Goal: Information Seeking & Learning: Learn about a topic

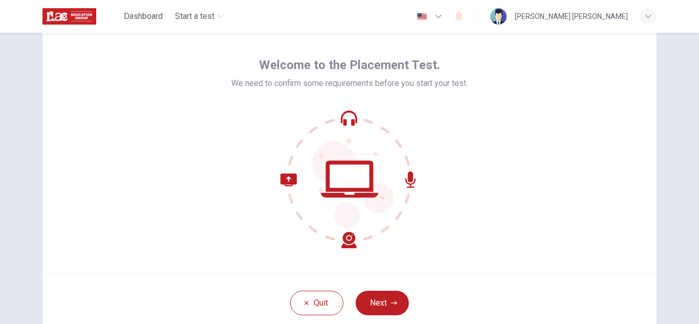
scroll to position [51, 0]
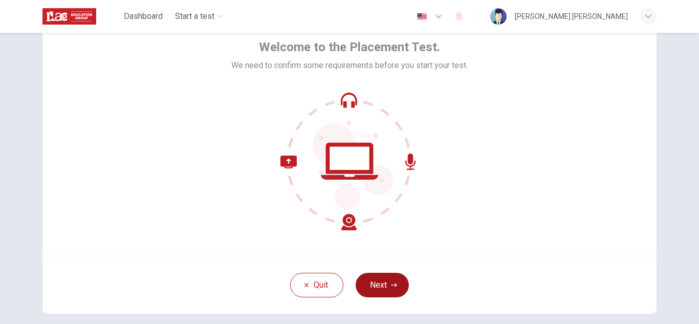
click at [380, 284] on button "Next" at bounding box center [382, 285] width 53 height 25
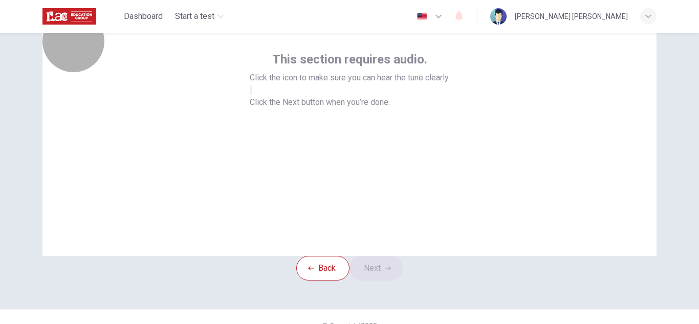
click at [252, 95] on button "button" at bounding box center [251, 90] width 2 height 10
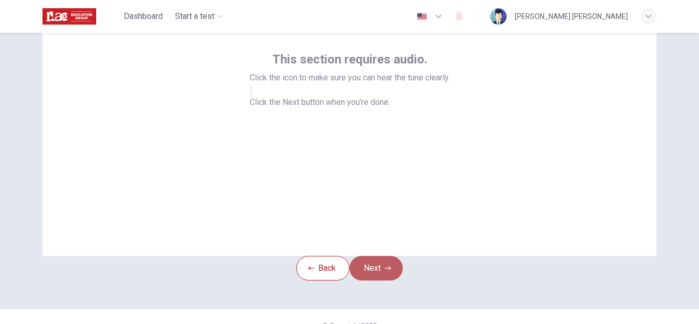
click at [376, 280] on button "Next" at bounding box center [375, 268] width 53 height 25
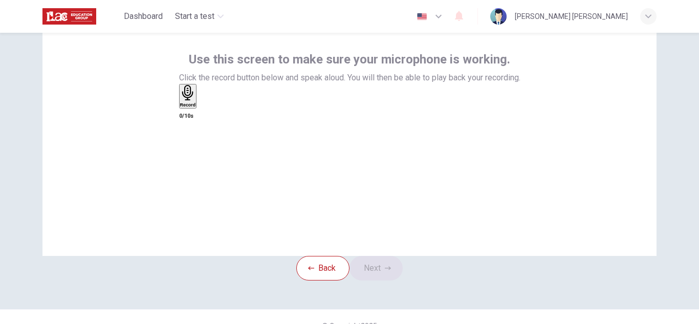
click at [196, 107] on div "Record" at bounding box center [188, 96] width 16 height 23
click at [190, 151] on div "Stop" at bounding box center [185, 126] width 10 height 82
click at [209, 116] on icon "button" at bounding box center [207, 112] width 6 height 7
click at [190, 117] on icon "button" at bounding box center [186, 112] width 8 height 8
click at [387, 280] on button "Next" at bounding box center [375, 268] width 53 height 25
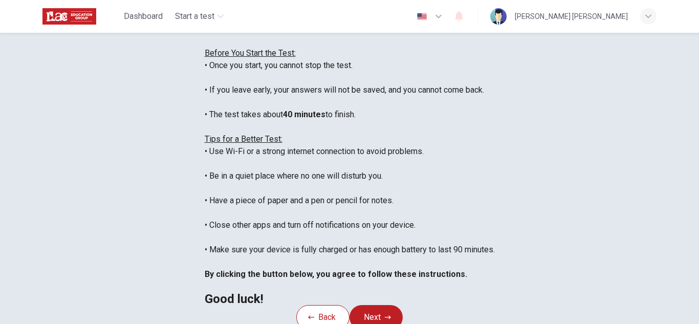
scroll to position [102, 0]
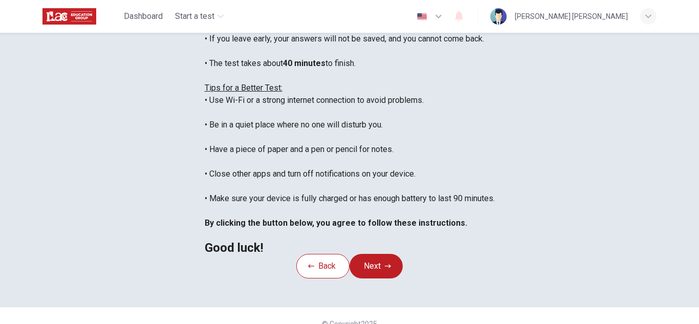
click at [435, 18] on icon "button" at bounding box center [438, 16] width 12 height 12
click at [490, 323] on div at bounding box center [349, 324] width 699 height 0
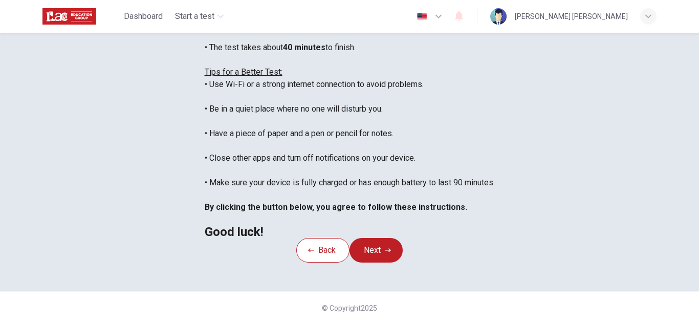
scroll to position [245, 0]
click at [370, 238] on button "Next" at bounding box center [375, 250] width 53 height 25
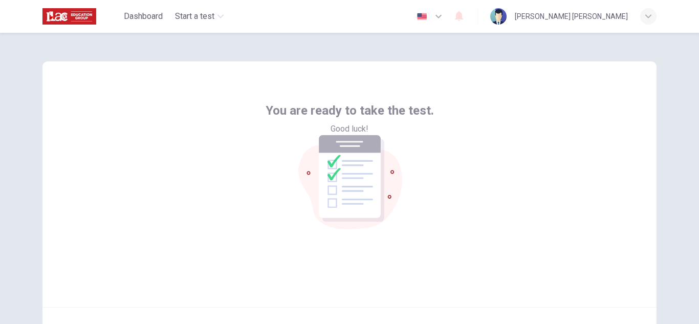
scroll to position [51, 0]
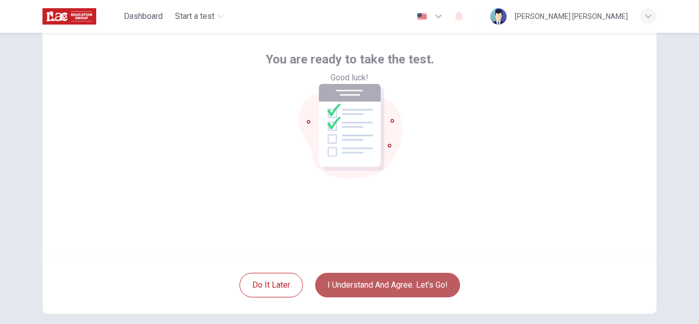
click at [406, 280] on button "I understand and agree. Let’s go!" at bounding box center [387, 285] width 145 height 25
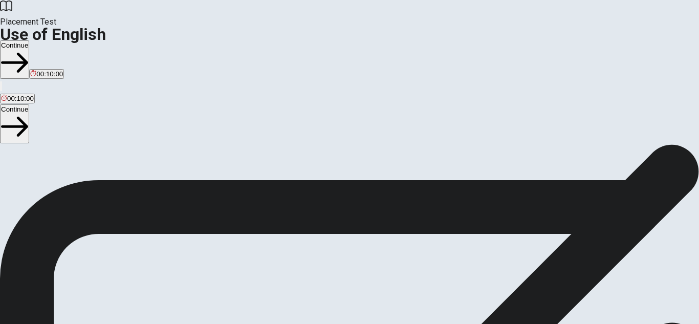
click at [29, 40] on button "Continue" at bounding box center [14, 59] width 29 height 38
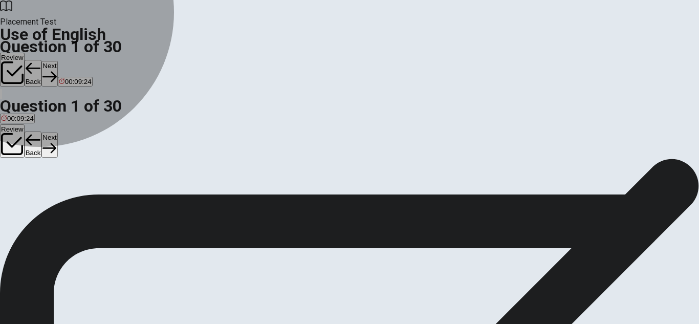
click at [35, 201] on button "C was" at bounding box center [28, 191] width 14 height 17
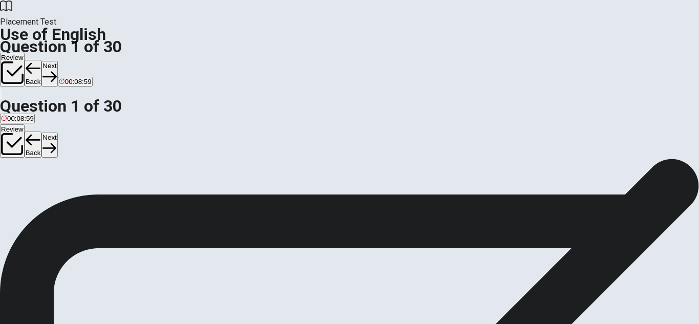
click at [57, 61] on button "Next" at bounding box center [49, 73] width 16 height 25
click at [10, 192] on span "Do" at bounding box center [5, 196] width 9 height 8
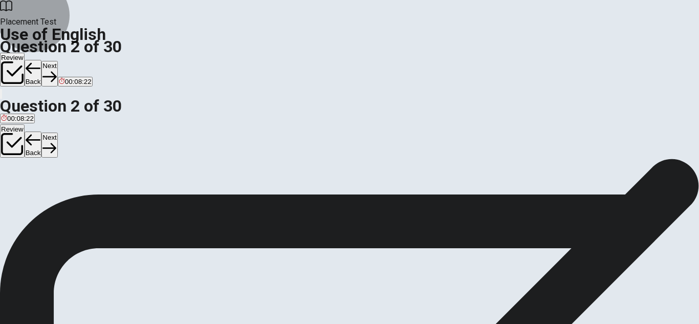
click at [57, 61] on button "Next" at bounding box center [49, 73] width 16 height 25
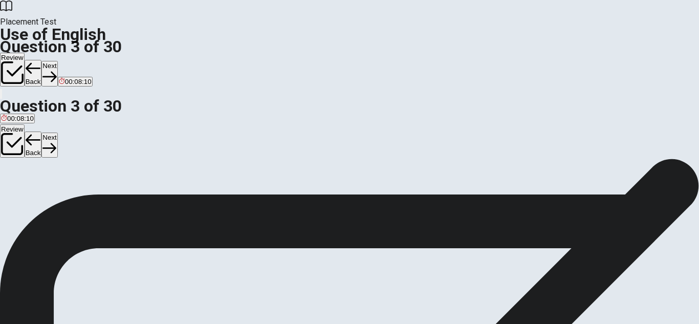
click at [20, 192] on div "B" at bounding box center [17, 188] width 5 height 8
click at [57, 61] on button "Next" at bounding box center [49, 73] width 16 height 25
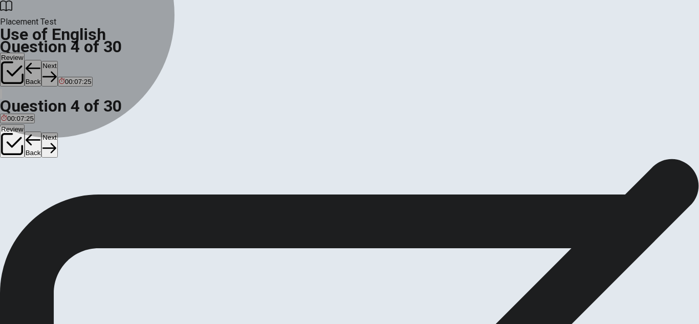
click at [95, 200] on span "finished" at bounding box center [83, 196] width 24 height 8
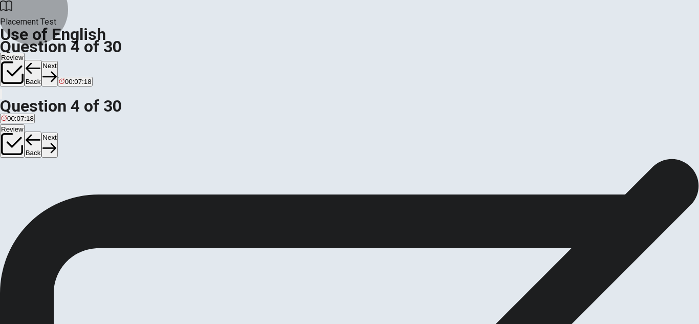
click at [56, 70] on icon "button" at bounding box center [49, 77] width 14 height 14
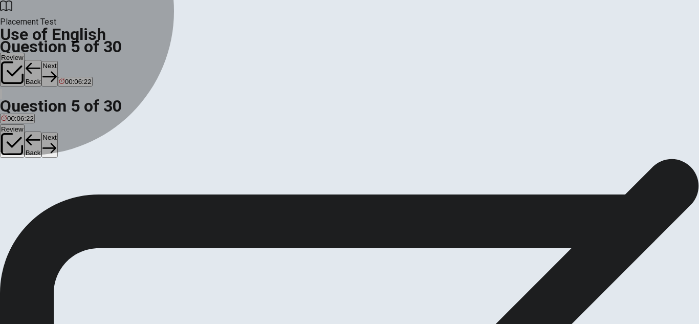
click at [11, 192] on span "run" at bounding box center [6, 196] width 10 height 8
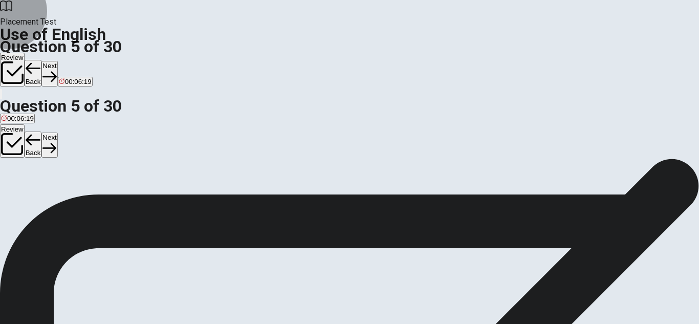
click at [57, 61] on button "Next" at bounding box center [49, 73] width 16 height 25
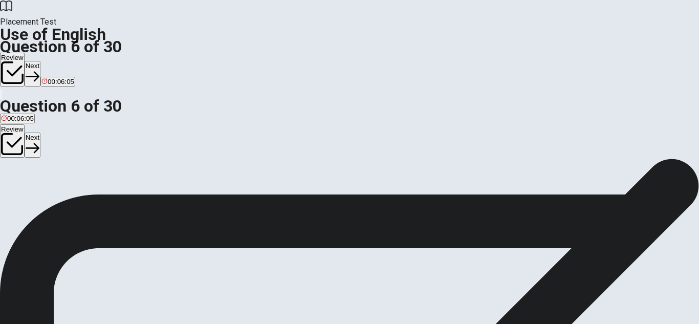
click at [45, 200] on span "tall" at bounding box center [40, 196] width 9 height 8
click at [40, 61] on button "Next" at bounding box center [33, 73] width 16 height 25
click at [43, 200] on span "warm" at bounding box center [35, 196] width 17 height 8
click at [57, 61] on button "Next" at bounding box center [49, 73] width 16 height 25
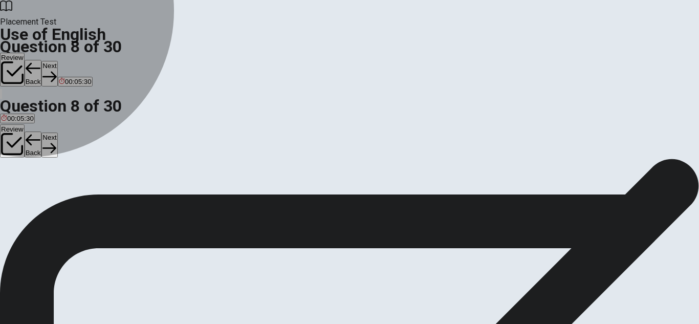
click at [12, 192] on span "Sell" at bounding box center [6, 196] width 11 height 8
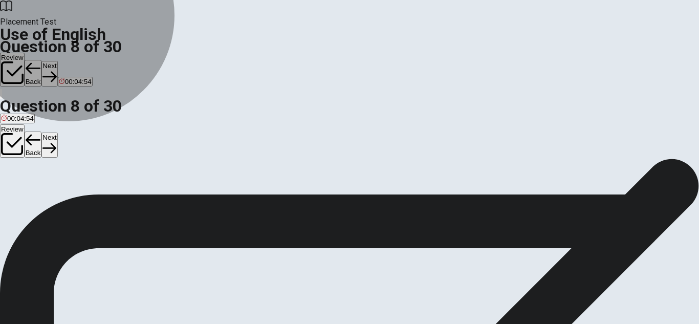
click at [29, 201] on button "B Give" at bounding box center [21, 191] width 16 height 17
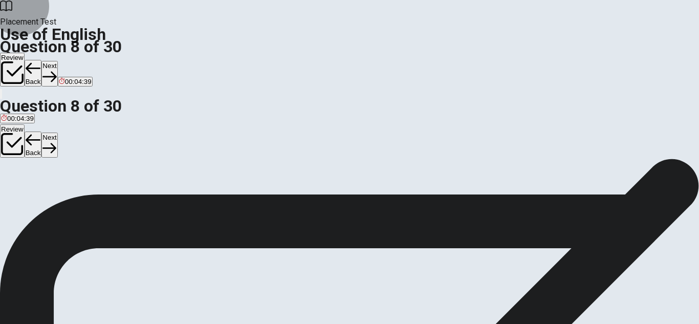
click at [57, 61] on button "Next" at bounding box center [49, 73] width 16 height 25
click at [53, 200] on span "the bus" at bounding box center [42, 196] width 23 height 8
click at [57, 61] on button "Next" at bounding box center [49, 73] width 16 height 25
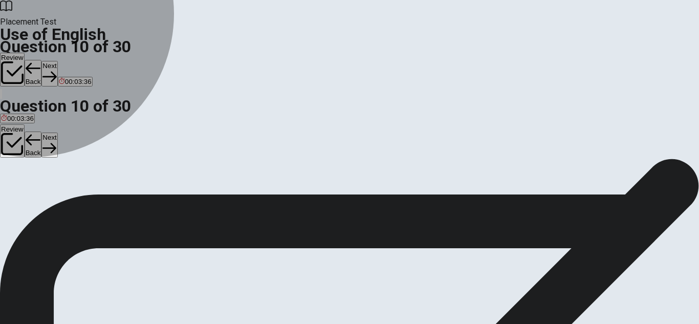
click at [29, 200] on span "has" at bounding box center [23, 196] width 11 height 8
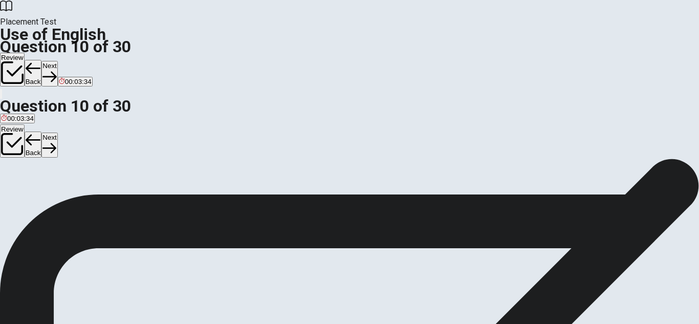
click at [57, 61] on button "Next" at bounding box center [49, 73] width 16 height 25
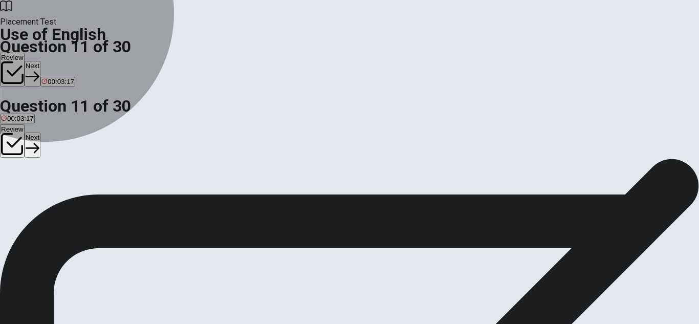
click at [38, 192] on span "are planning" at bounding box center [19, 196] width 37 height 8
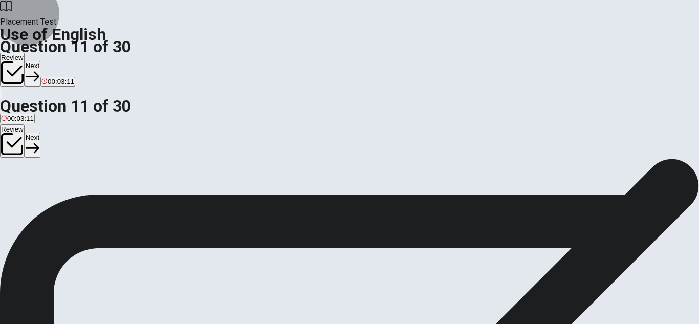
click at [40, 61] on button "Next" at bounding box center [33, 73] width 16 height 25
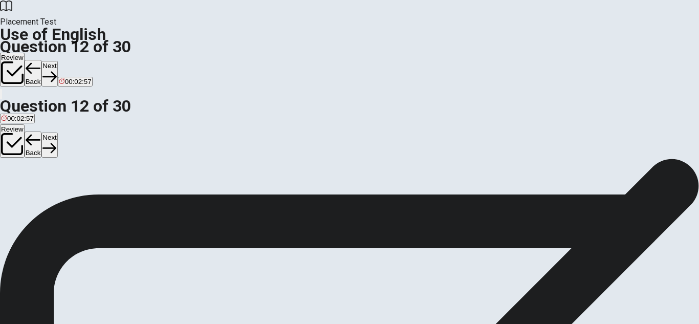
click at [52, 200] on span "have" at bounding box center [44, 196] width 15 height 8
click at [57, 61] on button "Next" at bounding box center [49, 73] width 16 height 25
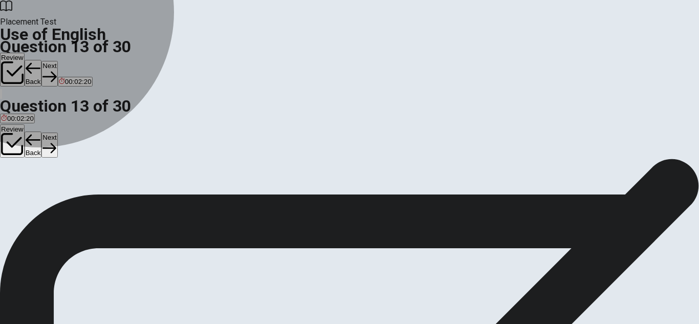
click at [21, 192] on span "is read" at bounding box center [11, 196] width 20 height 8
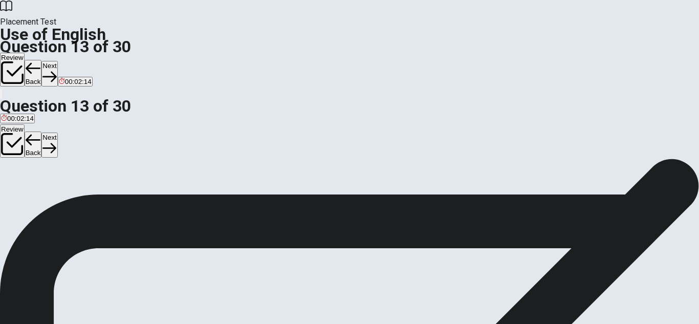
click at [60, 200] on span "was reading" at bounding box center [42, 196] width 37 height 8
click at [56, 70] on icon "button" at bounding box center [49, 77] width 14 height 14
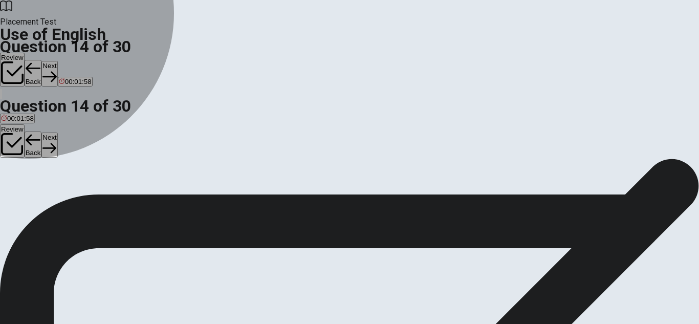
click at [23, 200] on span "Are" at bounding box center [17, 196] width 11 height 8
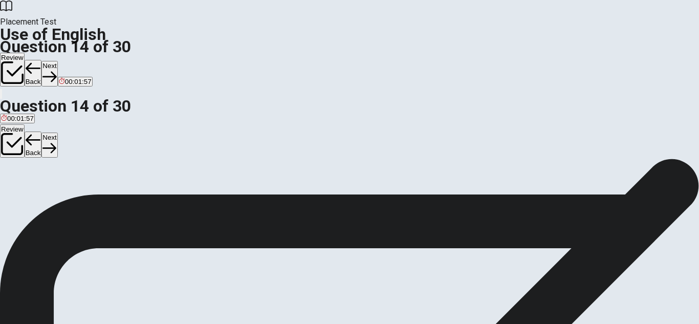
click at [57, 61] on button "Next" at bounding box center [49, 73] width 16 height 25
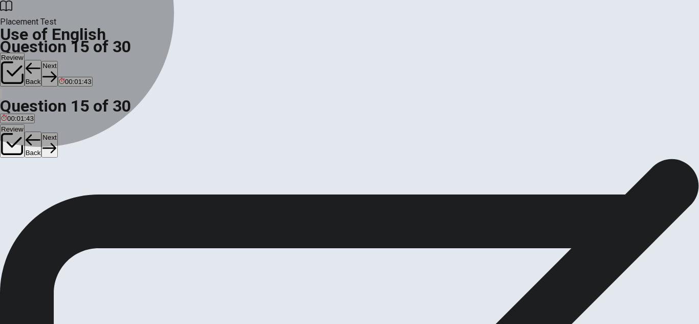
click at [16, 192] on span "lamp" at bounding box center [8, 196] width 15 height 8
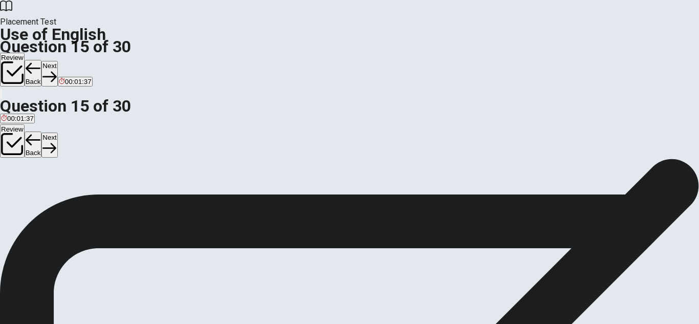
click at [61, 200] on span "comb" at bounding box center [53, 196] width 17 height 8
click at [57, 61] on button "Next" at bounding box center [49, 73] width 16 height 25
click at [14, 192] on span "Thin" at bounding box center [7, 196] width 13 height 8
click at [40, 61] on button "Next" at bounding box center [33, 73] width 16 height 25
click at [61, 200] on span "A brush" at bounding box center [49, 196] width 23 height 8
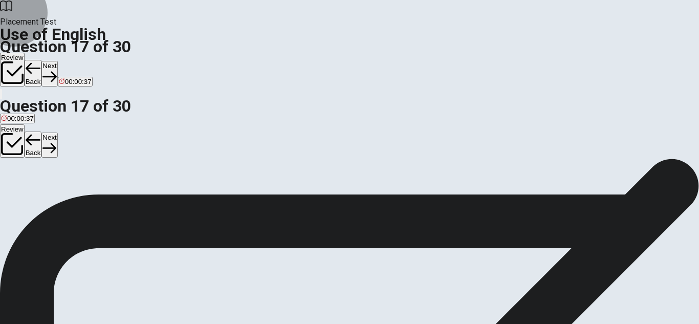
click at [57, 61] on button "Next" at bounding box center [49, 73] width 16 height 25
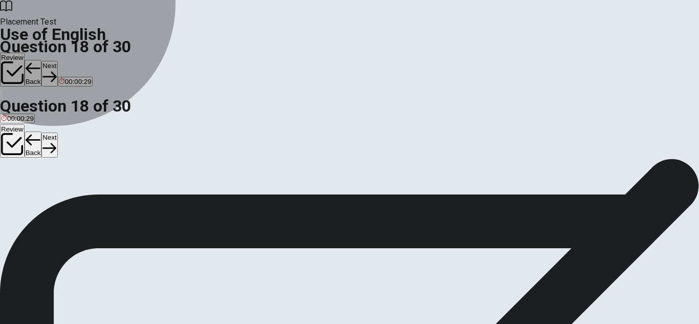
click at [36, 183] on button "A can opener" at bounding box center [18, 191] width 36 height 17
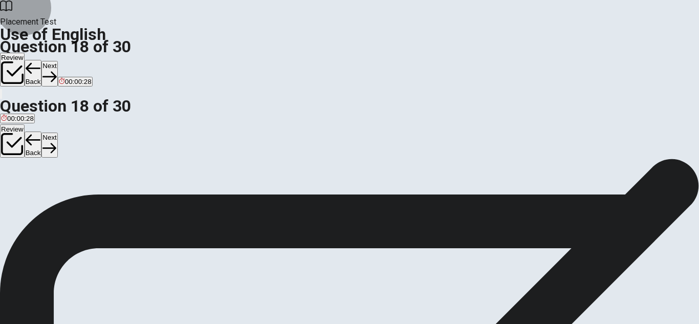
click at [57, 61] on button "Next" at bounding box center [49, 73] width 16 height 25
click at [18, 192] on span "comb" at bounding box center [9, 196] width 17 height 8
click at [31, 198] on span "fork" at bounding box center [25, 196] width 11 height 8
click at [57, 61] on button "Next" at bounding box center [49, 73] width 16 height 25
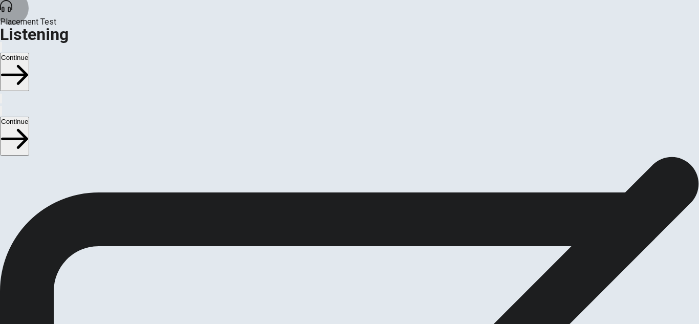
click at [13, 51] on icon "button" at bounding box center [7, 55] width 12 height 9
drag, startPoint x: 550, startPoint y: 39, endPoint x: 560, endPoint y: 42, distance: 9.6
click at [560, 42] on body "This site uses cookies, as explained in our Privacy Policy . If you agree to th…" at bounding box center [349, 162] width 699 height 324
click at [565, 157] on div "Listening Instructions There are 3 audio clips in this section. Each clip has 5…" at bounding box center [349, 157] width 699 height 0
click at [29, 53] on button "Continue" at bounding box center [14, 72] width 29 height 38
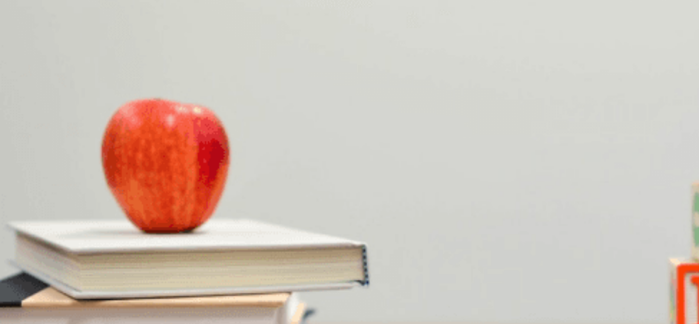
scroll to position [205, 0]
click at [50, 245] on span "A boarding pass" at bounding box center [25, 249] width 49 height 8
click at [31, 202] on span "Flight 320" at bounding box center [16, 206] width 30 height 8
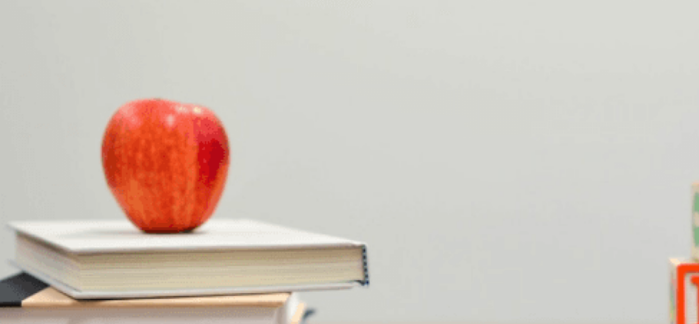
click at [13, 288] on span "Two" at bounding box center [7, 292] width 12 height 8
click at [38, 272] on span "At an airport" at bounding box center [19, 276] width 37 height 8
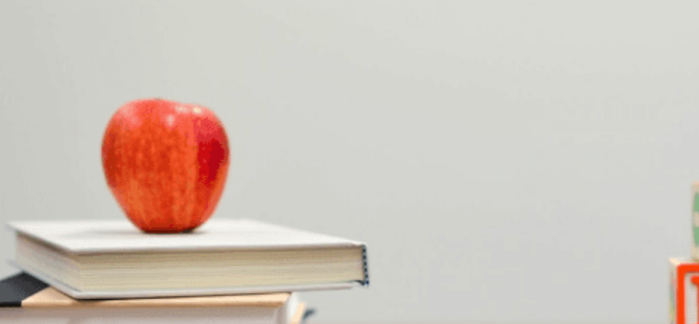
scroll to position [0, 0]
click at [29, 53] on button "Continue" at bounding box center [14, 72] width 29 height 38
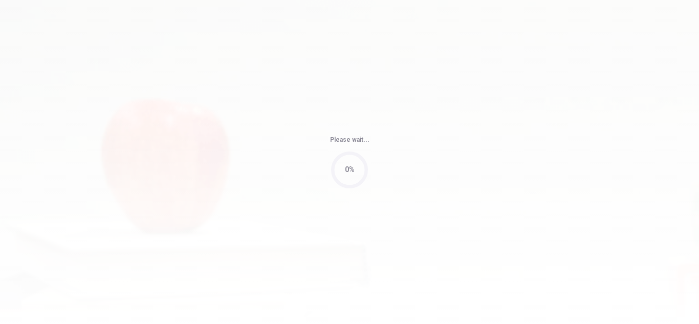
type input "64"
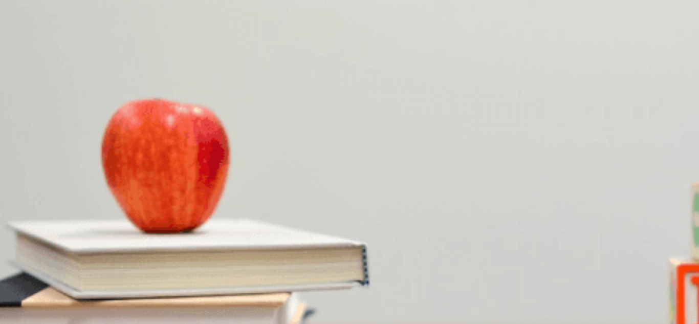
scroll to position [51, 0]
click at [116, 202] on span "[PERSON_NAME]" at bounding box center [87, 206] width 56 height 8
drag, startPoint x: 339, startPoint y: 233, endPoint x: 374, endPoint y: 233, distance: 35.3
click at [62, 245] on span "3 p.m." at bounding box center [52, 249] width 19 height 8
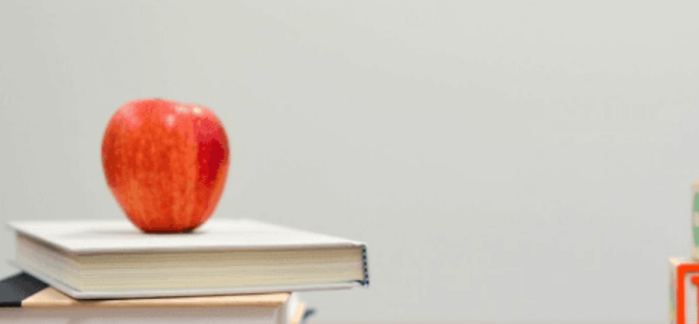
scroll to position [716, 0]
click at [180, 272] on span "At a dentist’s office" at bounding box center [151, 276] width 57 height 8
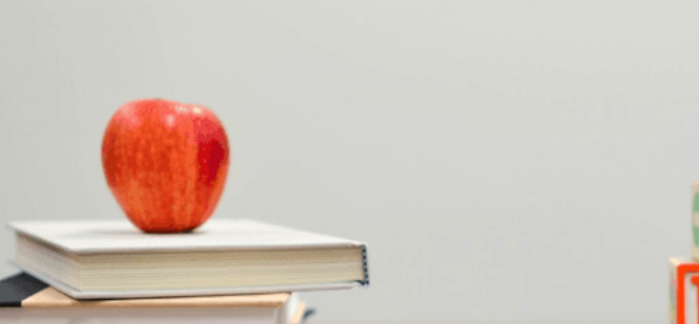
click at [46, 186] on span "Call the dentist" at bounding box center [23, 190] width 45 height 8
click at [29, 53] on button "Continue" at bounding box center [14, 72] width 29 height 38
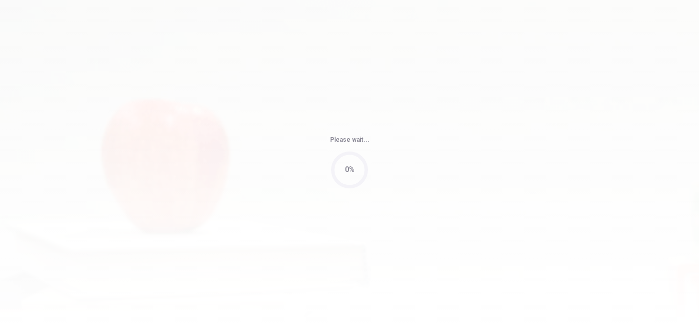
type input "60"
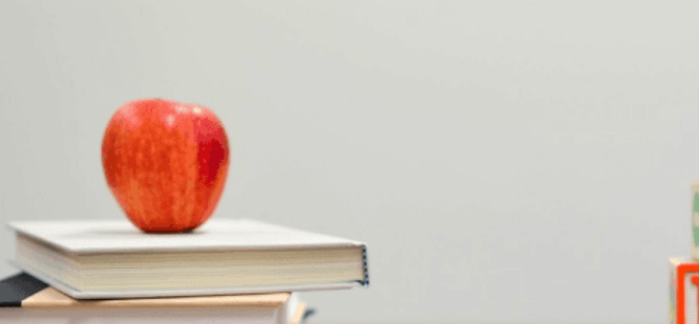
scroll to position [51, 0]
click at [53, 202] on span "[DATE] afternoon" at bounding box center [27, 206] width 52 height 8
click at [99, 245] on span "Grateful" at bounding box center [87, 249] width 24 height 8
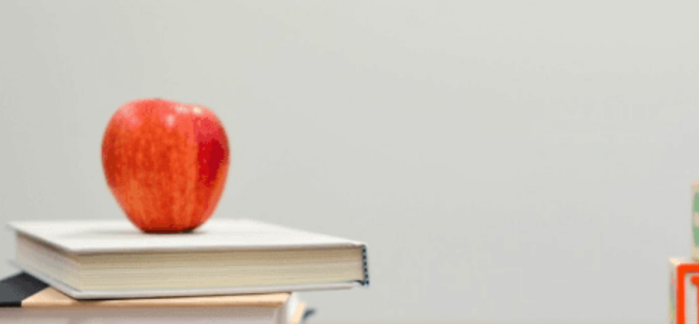
click at [356, 288] on span "Organizing data and creating a presentation" at bounding box center [326, 292] width 132 height 8
click at [78, 272] on span "Completing a new project" at bounding box center [39, 276] width 77 height 8
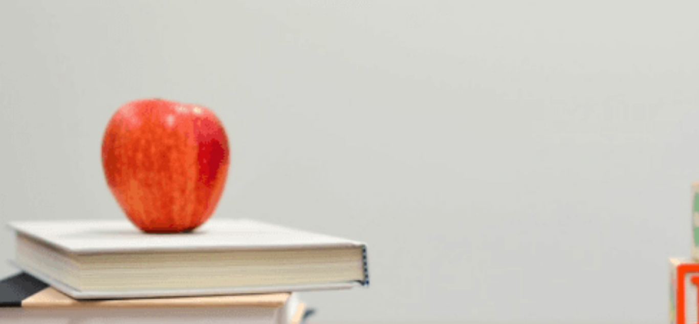
scroll to position [0, 0]
click at [29, 53] on button "Continue" at bounding box center [14, 72] width 29 height 38
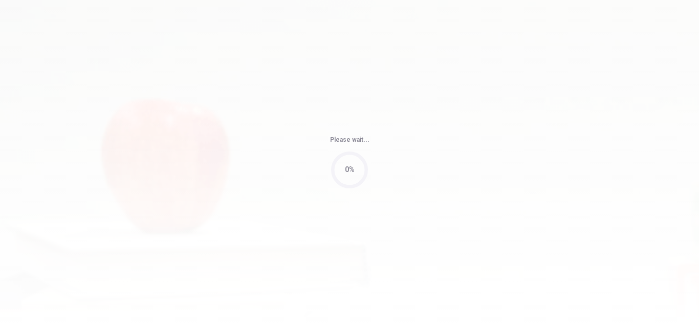
type input "54"
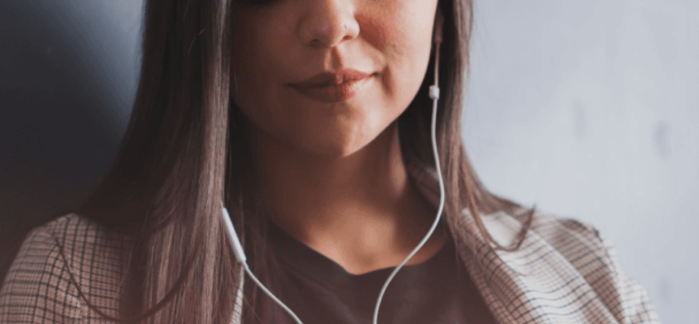
scroll to position [51, 0]
click at [29, 53] on button "Continue" at bounding box center [14, 72] width 29 height 38
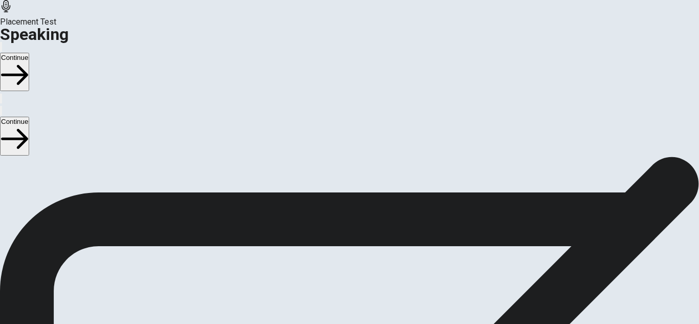
scroll to position [102, 0]
click at [365, 224] on div at bounding box center [349, 241] width 31 height 34
click at [357, 224] on icon at bounding box center [349, 232] width 13 height 16
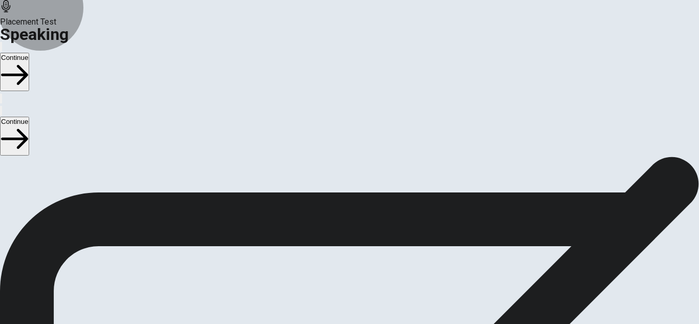
click at [371, 258] on button "Record Again" at bounding box center [349, 283] width 43 height 50
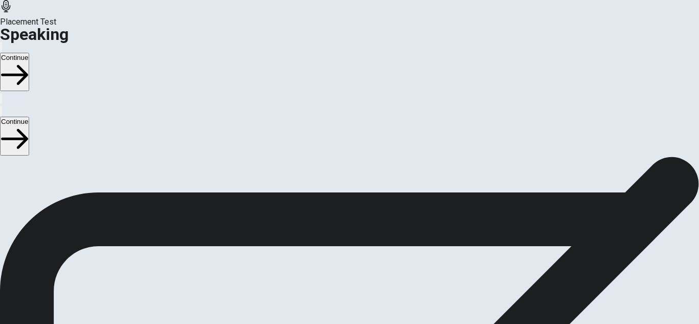
click at [337, 267] on icon "Play Audio" at bounding box center [337, 267] width 0 height 0
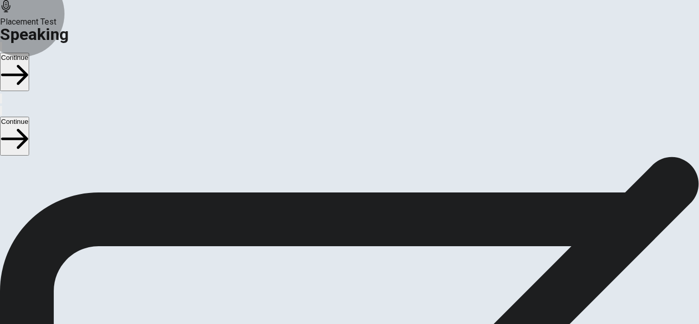
click at [29, 53] on button "Continue" at bounding box center [14, 72] width 29 height 38
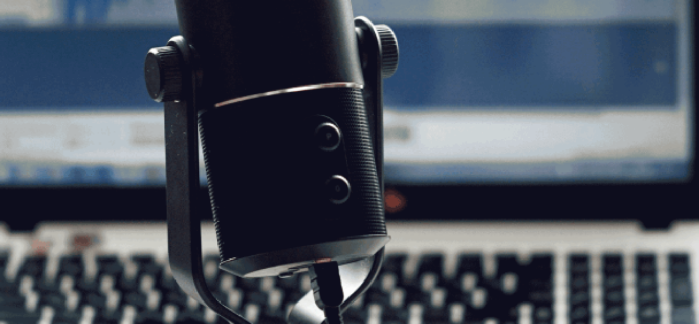
scroll to position [102, 0]
click at [29, 53] on button "Continue" at bounding box center [14, 72] width 29 height 38
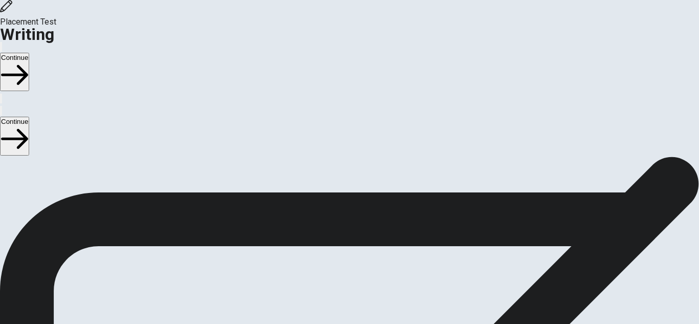
scroll to position [38, 0]
click at [29, 53] on button "Continue" at bounding box center [14, 72] width 29 height 38
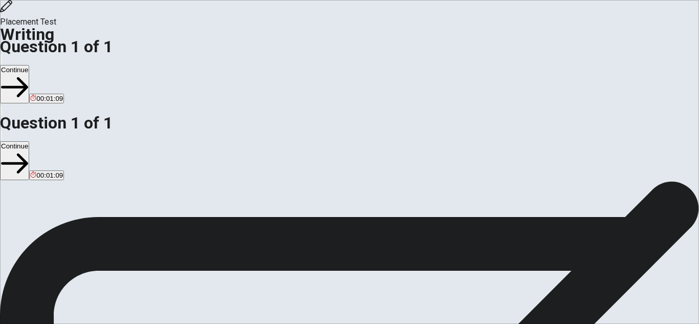
type textarea "my perfect vacation would be in the beach, i liked to lisen to the ocean, it is…"
click at [29, 65] on button "Continue" at bounding box center [14, 84] width 29 height 38
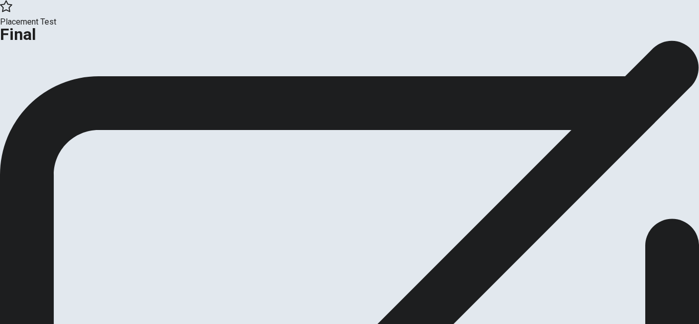
scroll to position [49, 0]
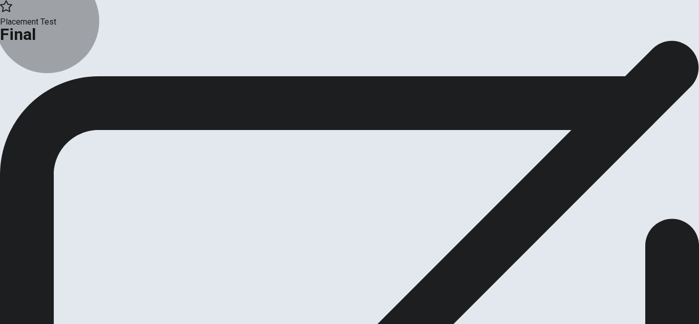
click at [41, 42] on button "Continue" at bounding box center [20, 36] width 41 height 14
